Goal: Transaction & Acquisition: Register for event/course

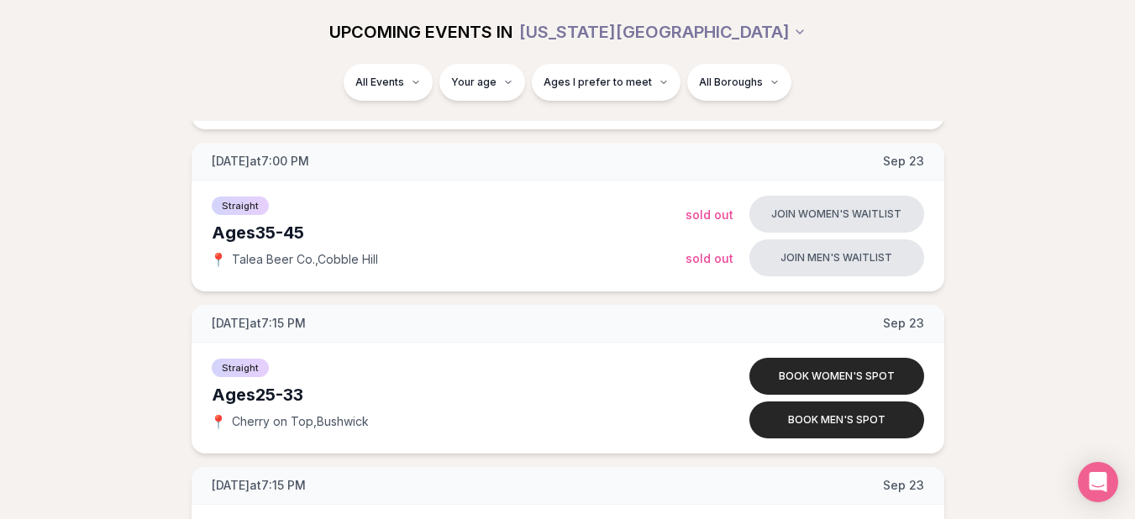
scroll to position [208, 0]
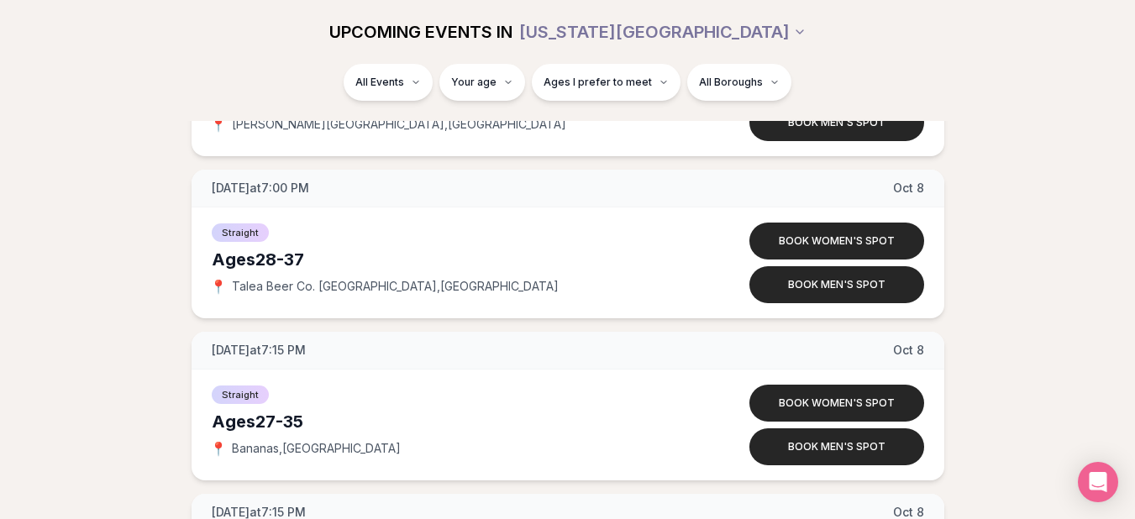
scroll to position [8214, 0]
